Goal: Find specific page/section: Find specific page/section

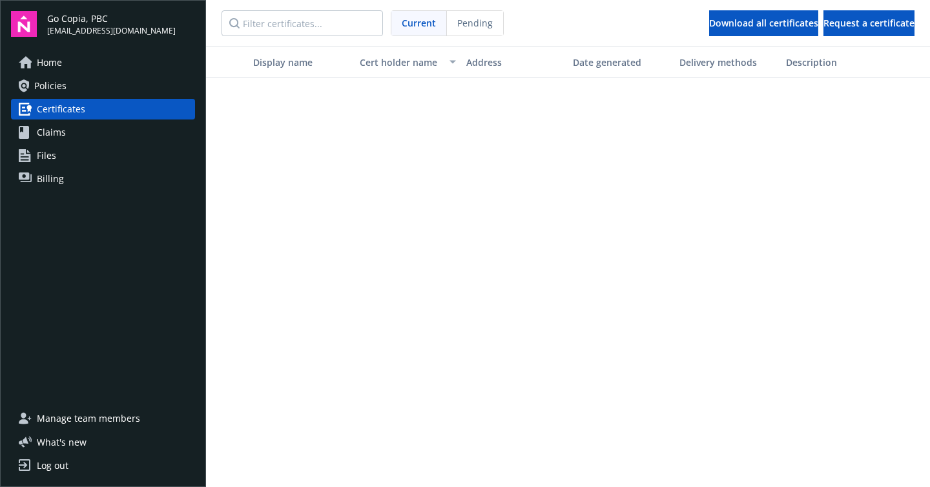
scroll to position [825, 0]
